Goal: Information Seeking & Learning: Learn about a topic

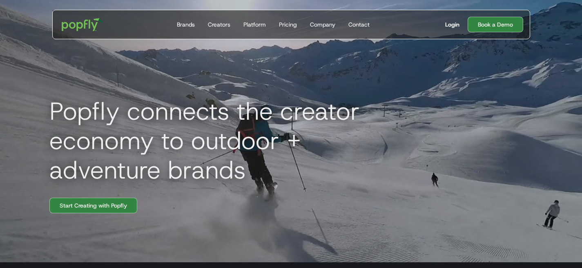
click at [456, 25] on div "Login" at bounding box center [452, 24] width 14 height 8
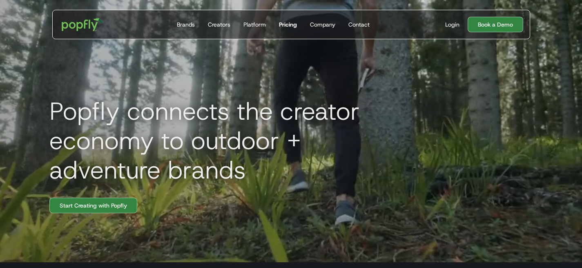
click at [286, 27] on div "Pricing" at bounding box center [288, 24] width 18 height 8
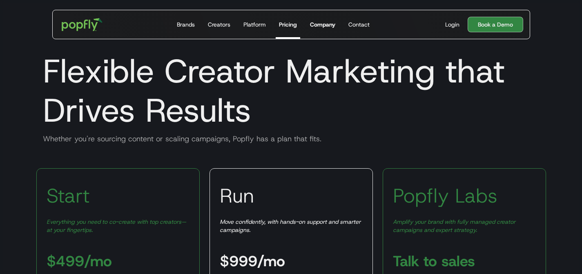
click at [323, 25] on div "Company" at bounding box center [322, 24] width 25 height 8
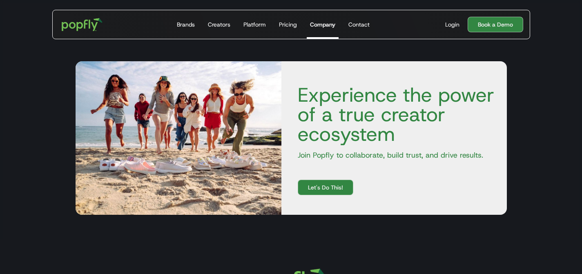
scroll to position [1249, 0]
